Goal: Find specific page/section: Find specific page/section

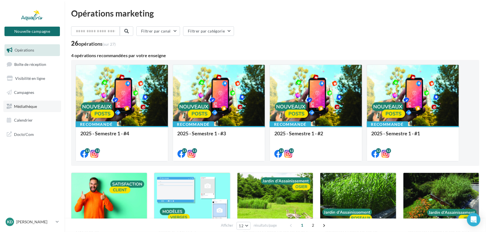
click at [27, 105] on span "Médiathèque" at bounding box center [25, 106] width 23 height 5
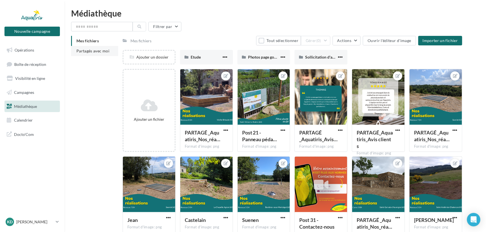
click at [99, 54] on li "Partagés avec moi" at bounding box center [94, 51] width 47 height 10
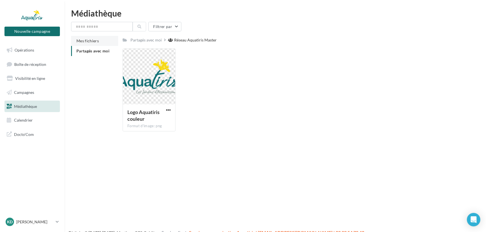
click at [95, 42] on span "Mes fichiers" at bounding box center [87, 40] width 22 height 5
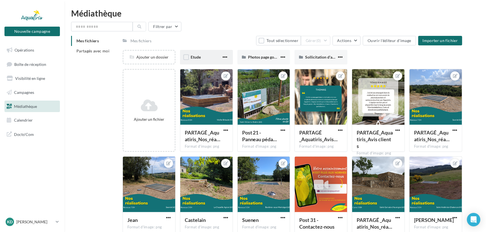
click at [199, 54] on div "Etude" at bounding box center [206, 57] width 31 height 6
click at [266, 60] on div "Photos page google" at bounding box center [264, 57] width 53 height 15
click at [314, 56] on span "Sollicitation d'avis" at bounding box center [321, 57] width 32 height 5
click at [354, 42] on button "Actions" at bounding box center [347, 41] width 28 height 10
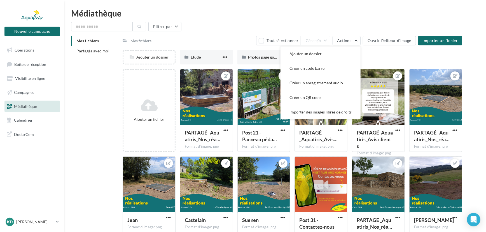
click at [375, 55] on div "Ajouter un dossier Etude Etude Photos page google Photos page google Sollicitat…" at bounding box center [295, 59] width 344 height 19
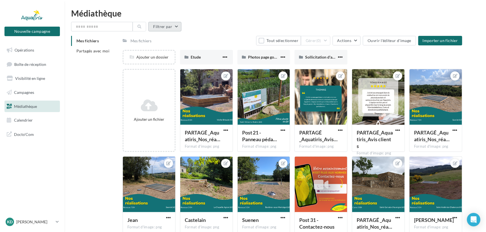
click at [179, 30] on button "Filtrer par" at bounding box center [164, 27] width 33 height 10
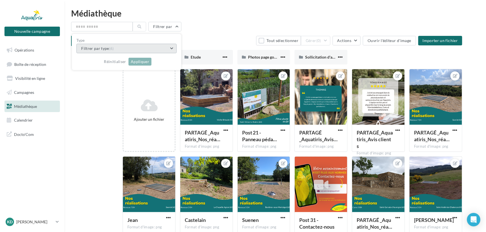
click at [155, 51] on button "Filtrer par type (6)" at bounding box center [126, 49] width 100 height 10
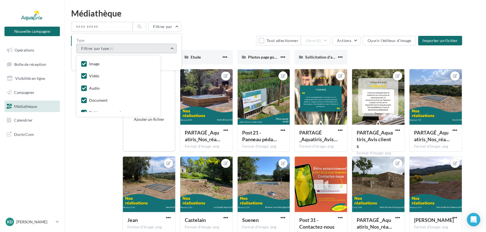
scroll to position [17, 0]
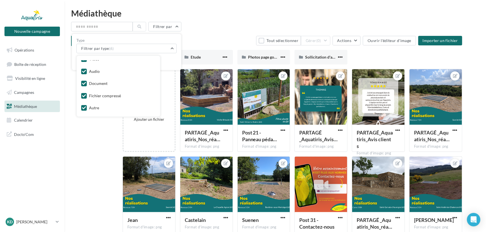
click at [199, 13] on div "Médiathèque" at bounding box center [275, 13] width 408 height 8
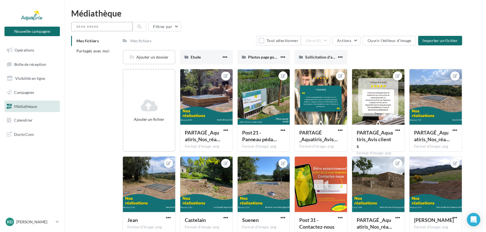
click at [105, 24] on input "text" at bounding box center [102, 27] width 62 height 10
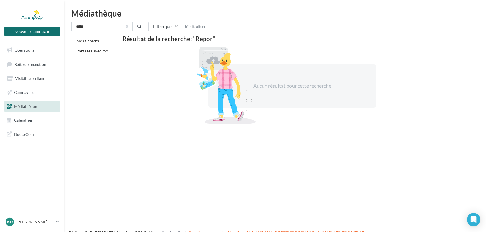
type input "*****"
click at [128, 27] on button "button" at bounding box center [127, 26] width 2 height 2
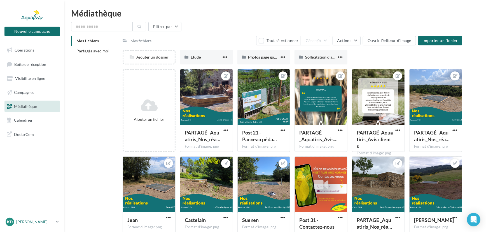
click at [45, 222] on p "[PERSON_NAME]" at bounding box center [34, 222] width 37 height 6
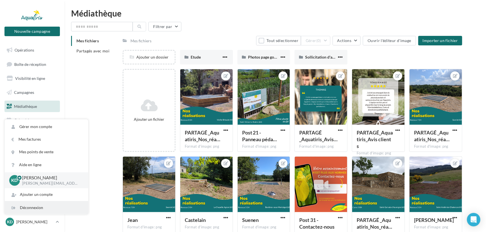
click at [41, 208] on div "Déconnexion" at bounding box center [46, 207] width 83 height 13
